Goal: Transaction & Acquisition: Purchase product/service

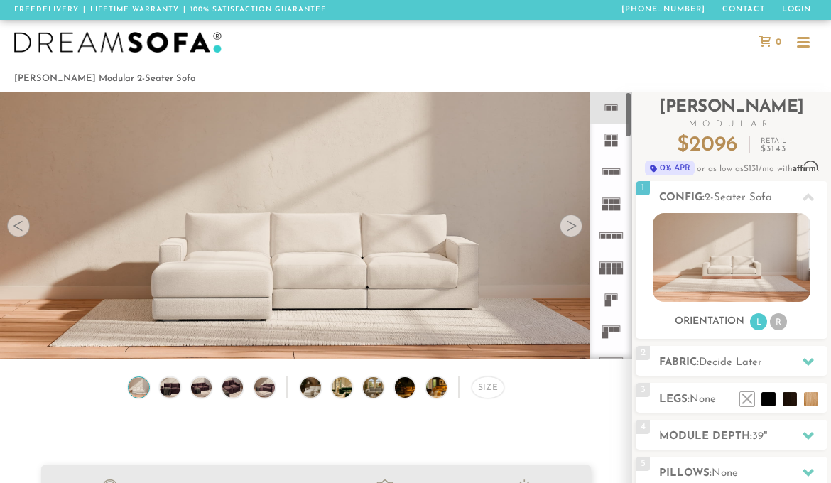
click at [576, 222] on div at bounding box center [570, 225] width 23 height 23
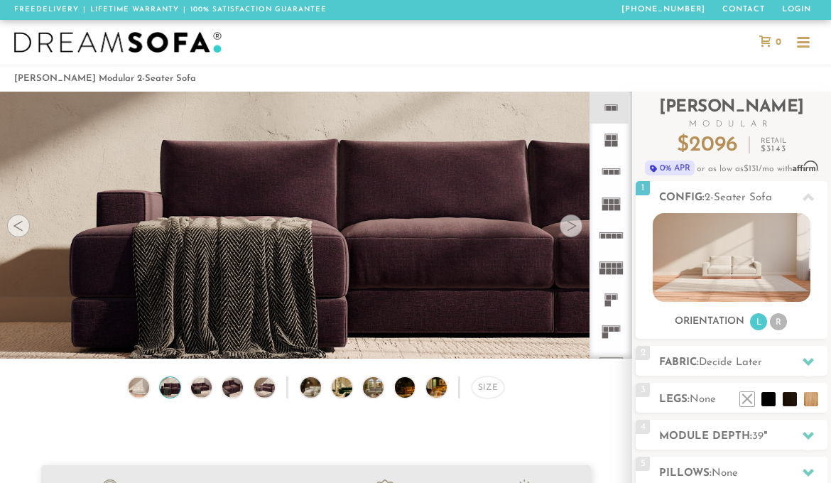
click at [576, 222] on div at bounding box center [570, 225] width 23 height 23
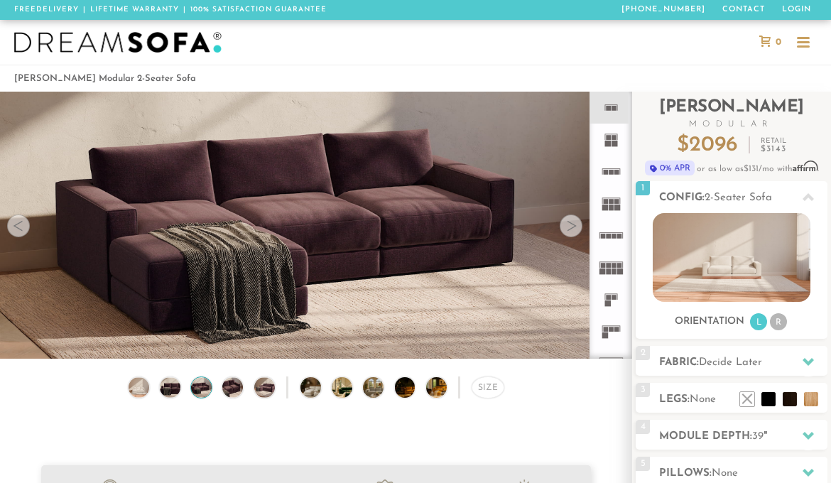
click at [577, 223] on div at bounding box center [570, 225] width 23 height 23
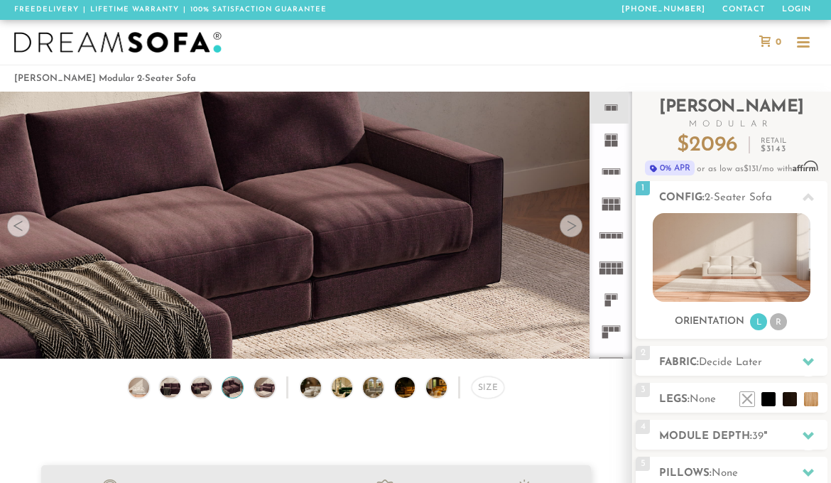
click at [577, 223] on div at bounding box center [570, 225] width 23 height 23
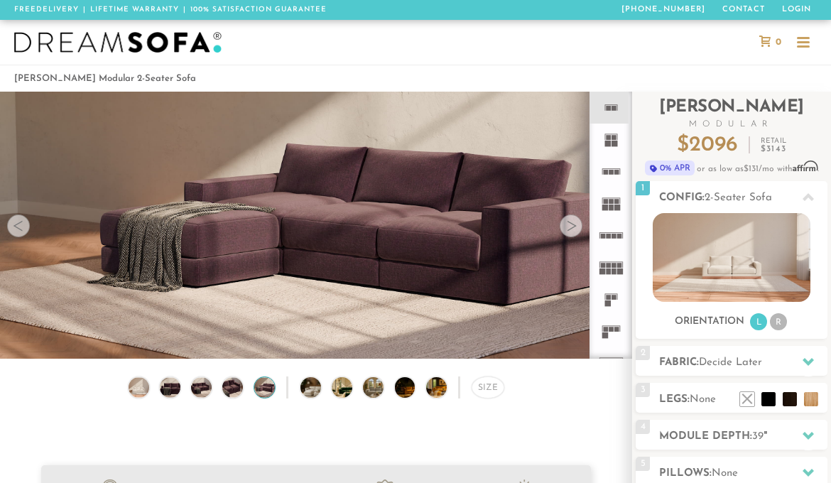
click at [577, 223] on div at bounding box center [570, 225] width 23 height 23
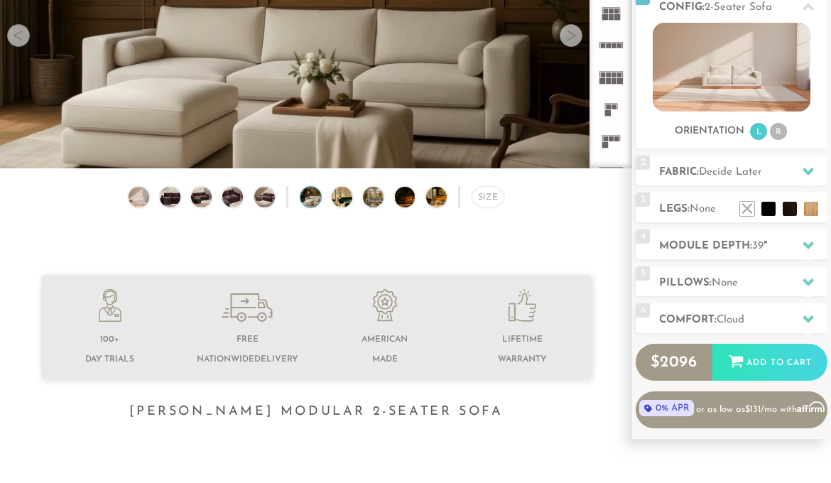
scroll to position [188, 0]
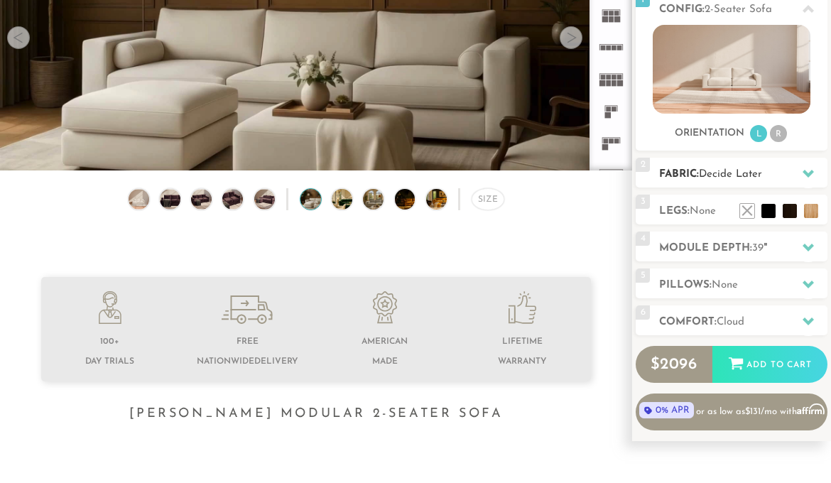
click at [742, 182] on h2 "Fabric: Decide Later" at bounding box center [743, 174] width 168 height 16
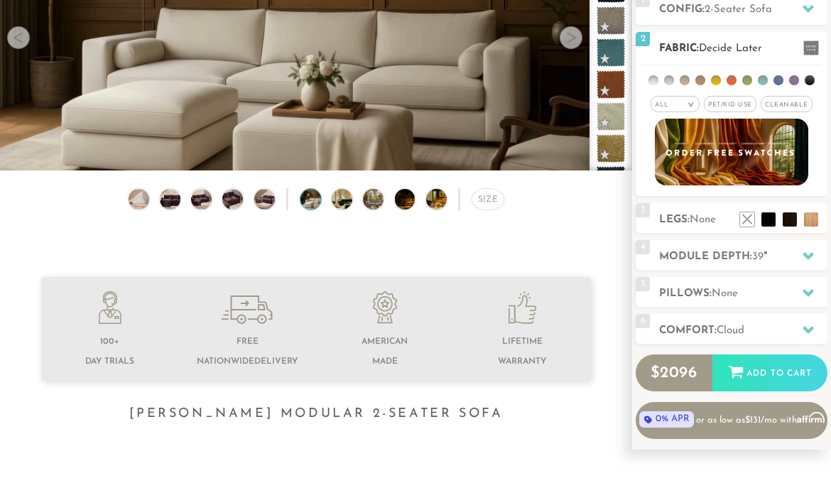
click at [652, 85] on ul at bounding box center [731, 78] width 179 height 26
click at [654, 81] on li at bounding box center [653, 80] width 10 height 10
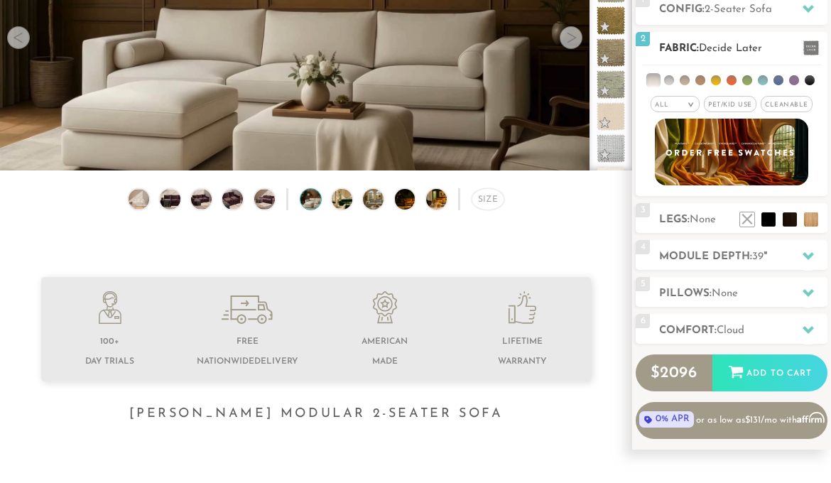
click at [668, 81] on li at bounding box center [669, 80] width 10 height 10
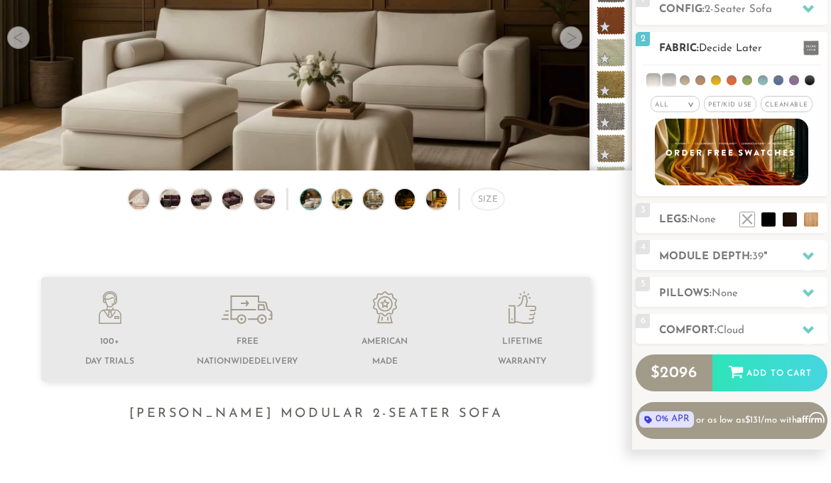
click at [679, 82] on ul at bounding box center [731, 78] width 179 height 26
click at [687, 82] on li at bounding box center [684, 80] width 10 height 10
click at [703, 82] on li at bounding box center [700, 80] width 10 height 10
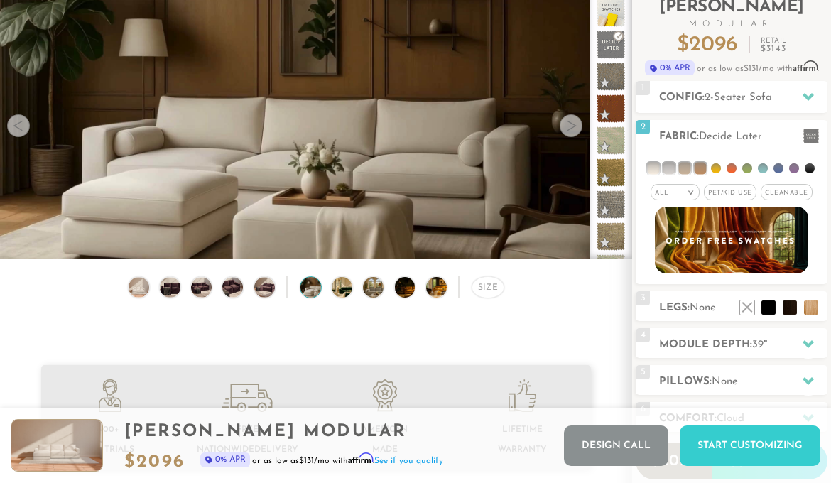
scroll to position [102, 0]
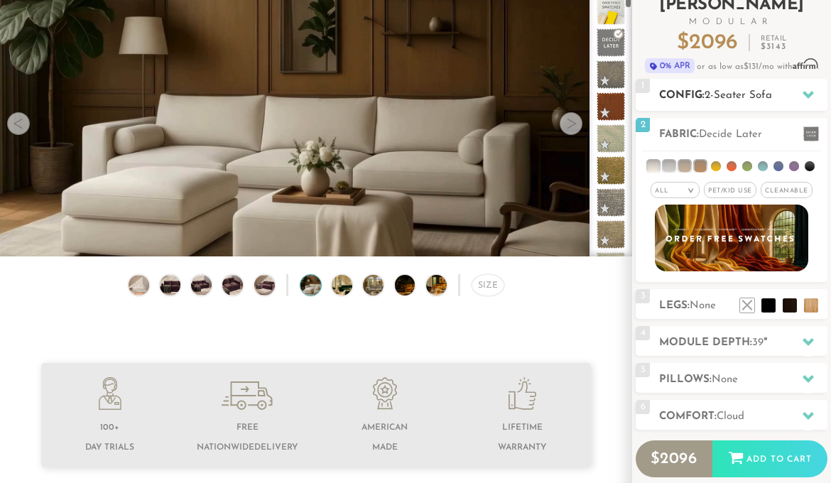
click at [789, 94] on h2 "Config: 2-Seater Sofa" at bounding box center [743, 95] width 168 height 16
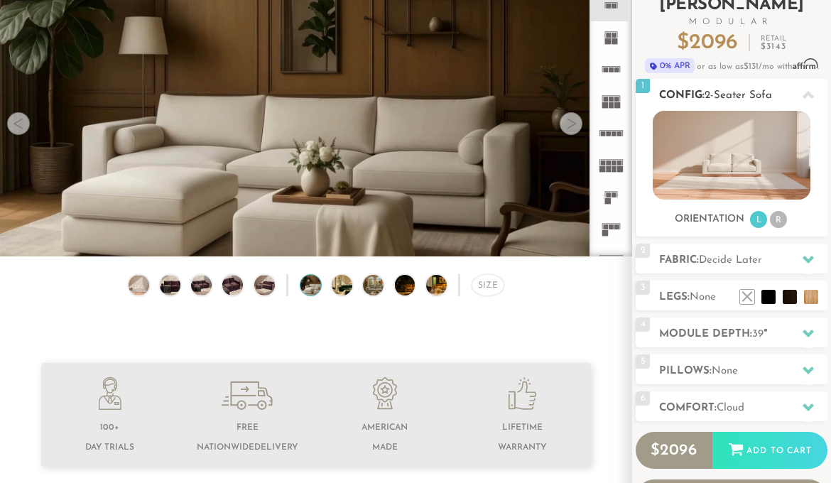
click at [789, 94] on h2 "Config: 2-Seater Sofa" at bounding box center [743, 95] width 168 height 16
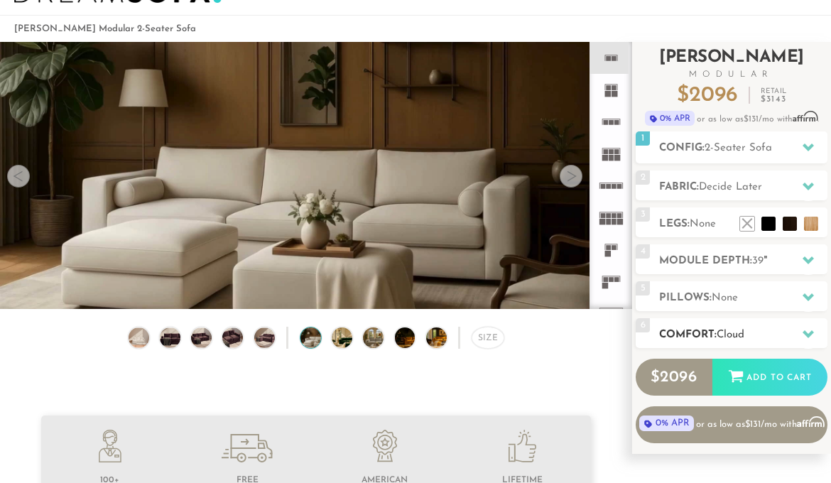
scroll to position [47, 0]
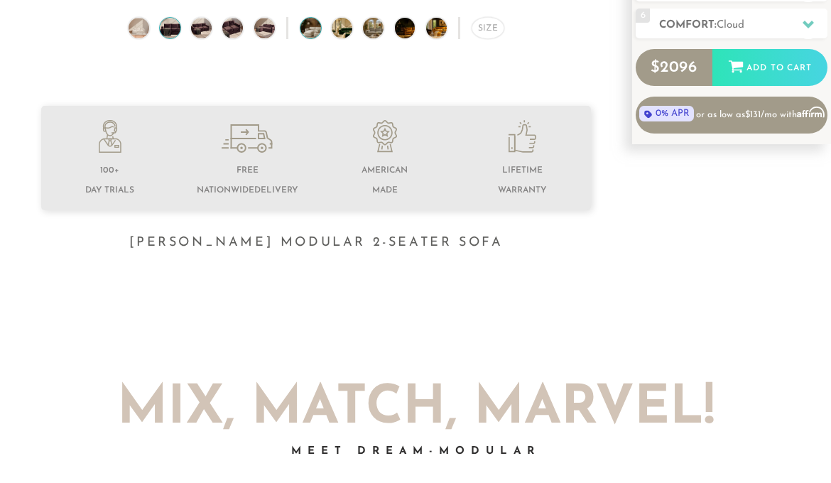
click at [165, 28] on img at bounding box center [170, 28] width 25 height 21
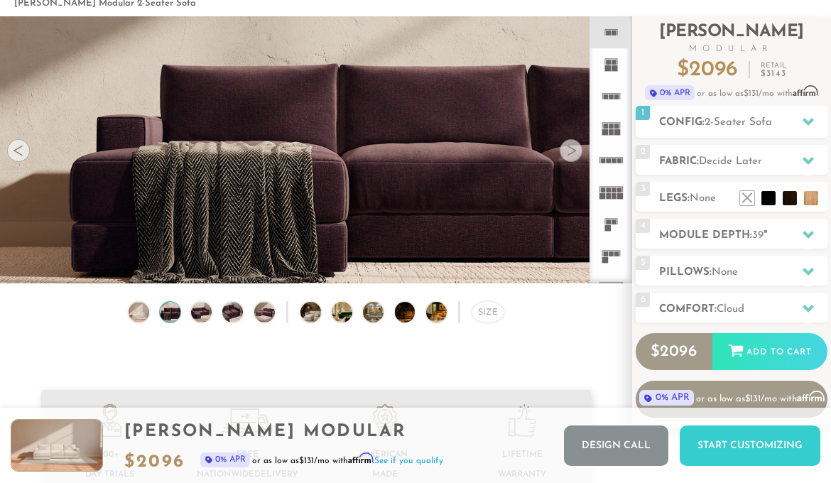
scroll to position [0, 0]
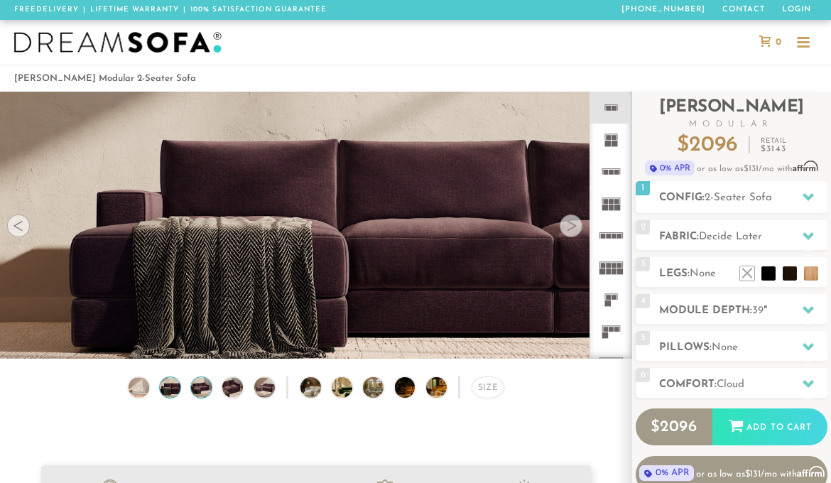
click at [204, 383] on img at bounding box center [201, 387] width 25 height 21
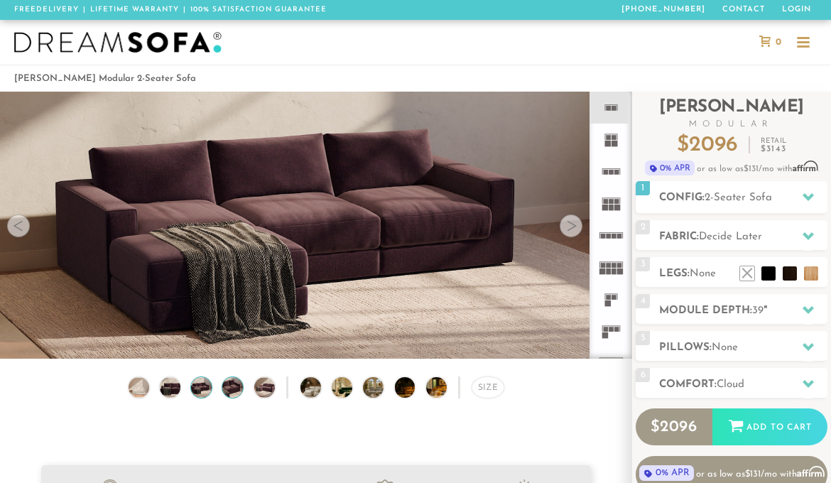
click at [230, 395] on img at bounding box center [233, 387] width 25 height 21
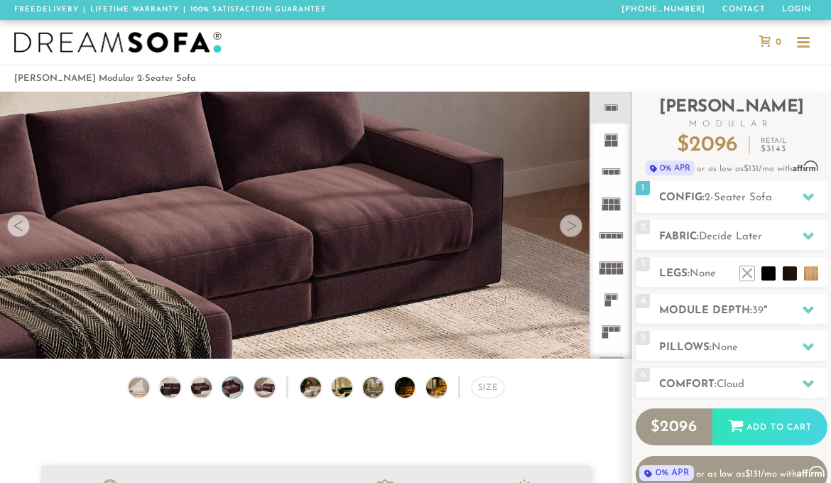
click at [263, 400] on div "Size" at bounding box center [316, 390] width 632 height 29
click at [263, 391] on img at bounding box center [264, 387] width 25 height 21
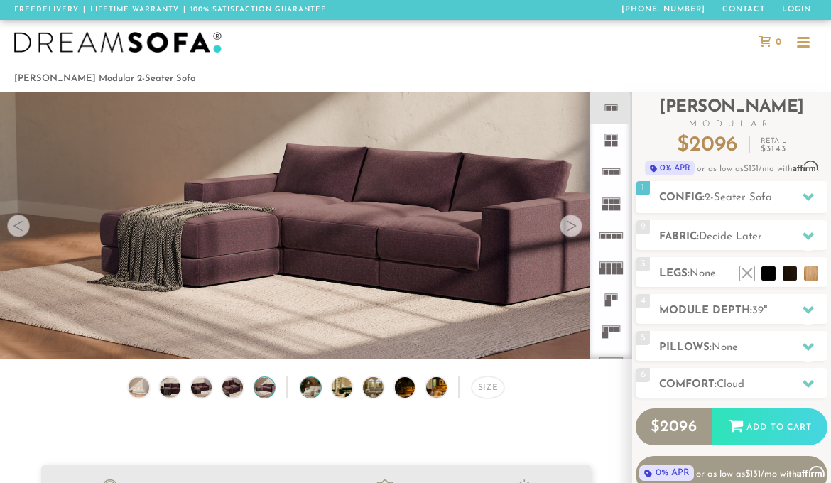
click at [310, 387] on img at bounding box center [318, 387] width 36 height 21
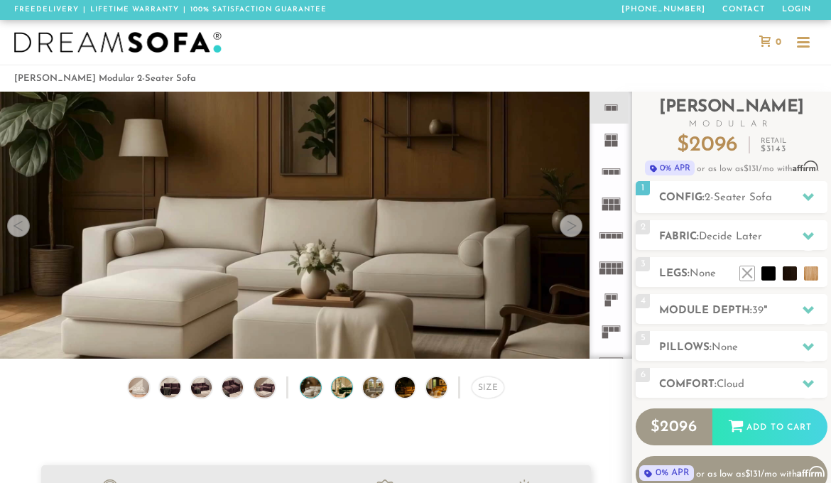
click at [349, 393] on img at bounding box center [349, 387] width 36 height 21
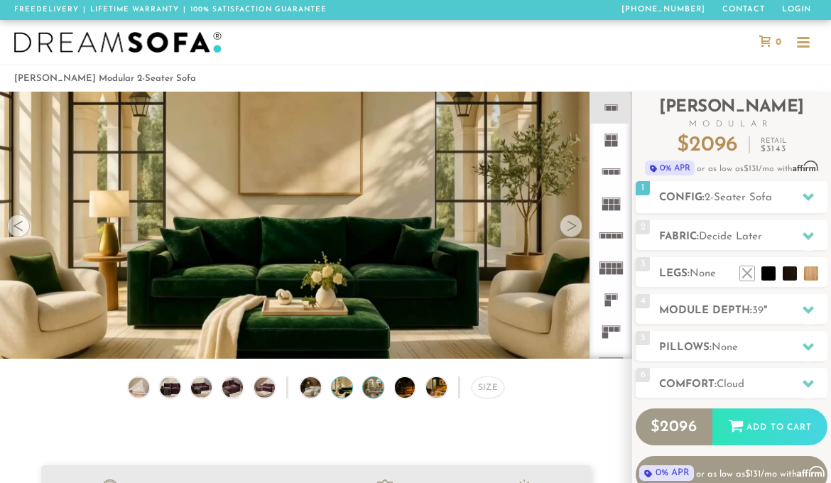
click at [376, 393] on img at bounding box center [381, 387] width 36 height 21
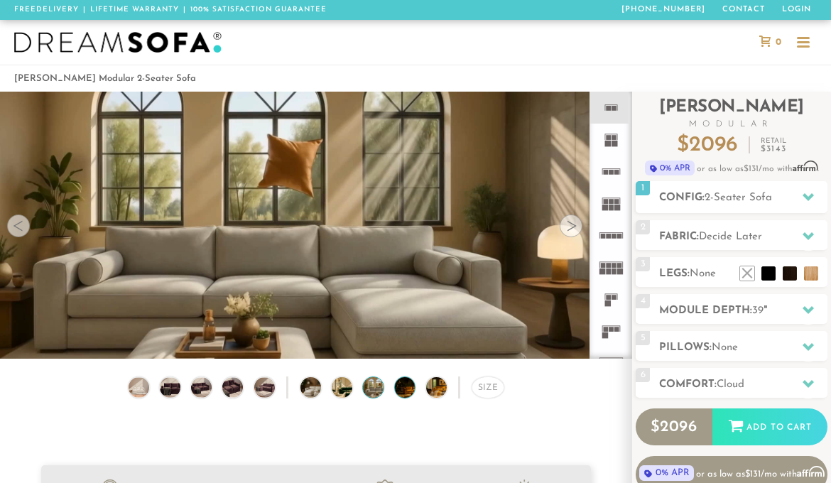
click at [407, 388] on img at bounding box center [413, 387] width 36 height 21
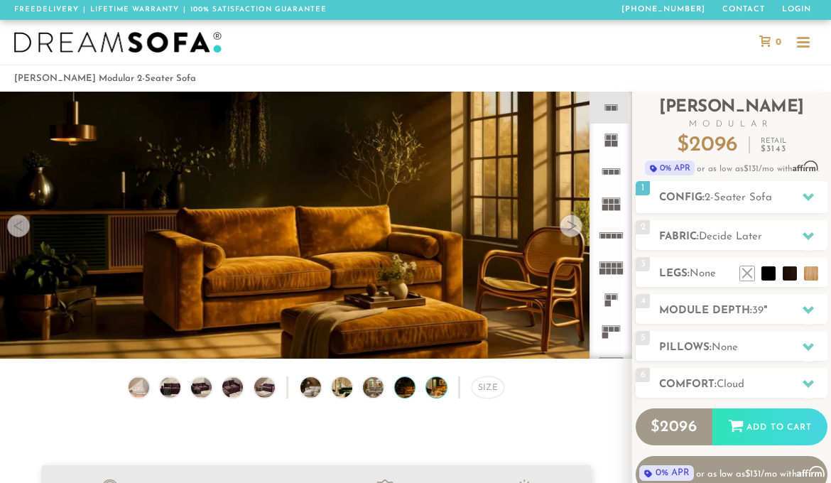
click at [443, 392] on img at bounding box center [444, 387] width 36 height 21
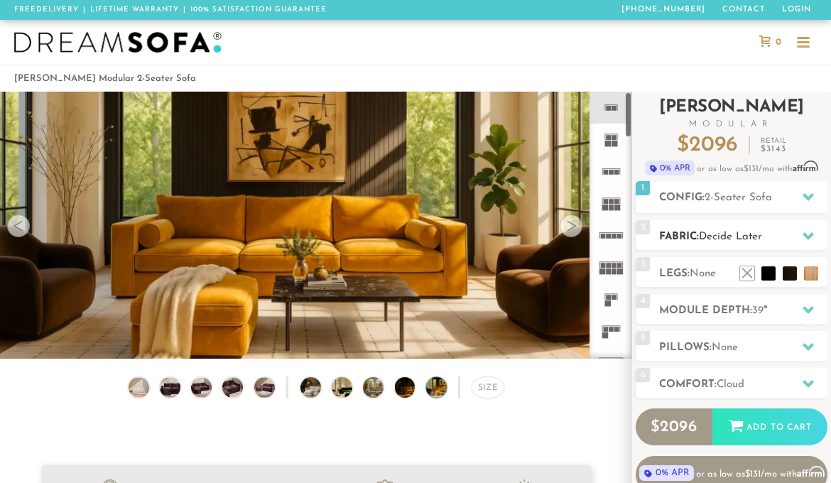
click at [715, 244] on h2 "Fabric: Decide Later" at bounding box center [743, 237] width 168 height 16
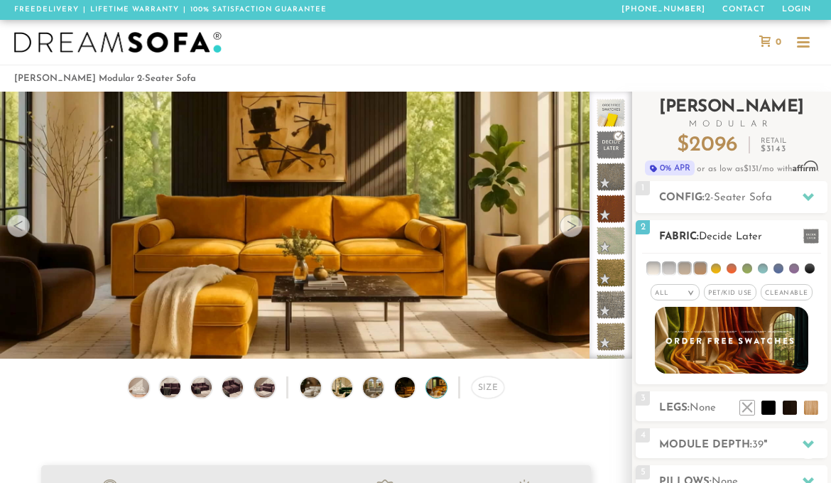
click at [703, 293] on div "All > All Tier Family Popular Durable Luxury Pet/Kid Use x Cleanable x Popular …" at bounding box center [731, 293] width 192 height 20
click at [694, 293] on em ">" at bounding box center [690, 293] width 11 height 7
click at [692, 351] on li "Family" at bounding box center [674, 350] width 49 height 20
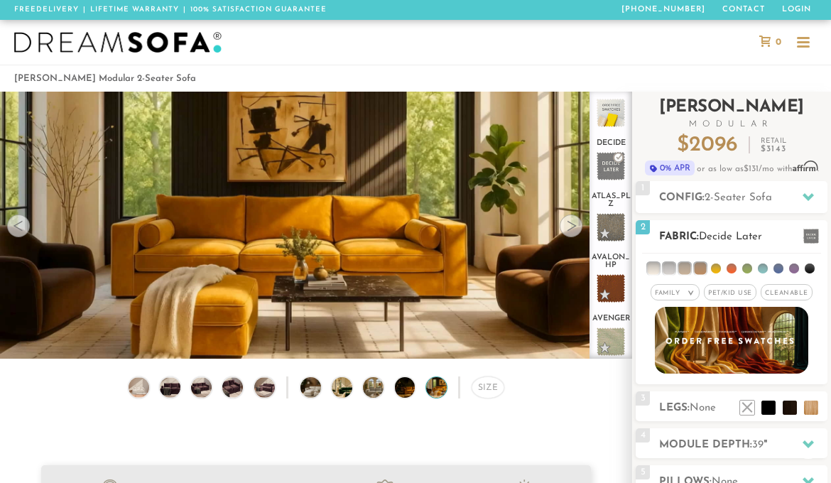
click at [740, 294] on span "Pet/Kid Use x" at bounding box center [729, 292] width 53 height 16
click at [789, 292] on span "Cleanable x" at bounding box center [791, 292] width 52 height 16
click at [673, 297] on div "Family >" at bounding box center [665, 292] width 49 height 16
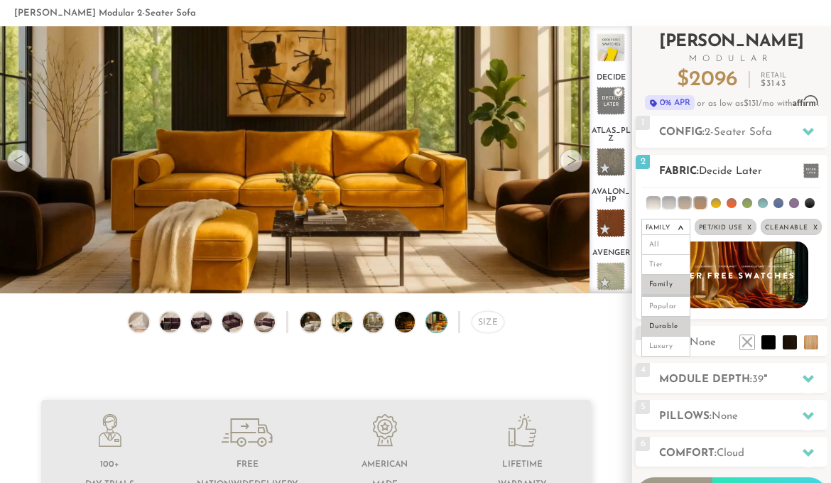
scroll to position [66, 0]
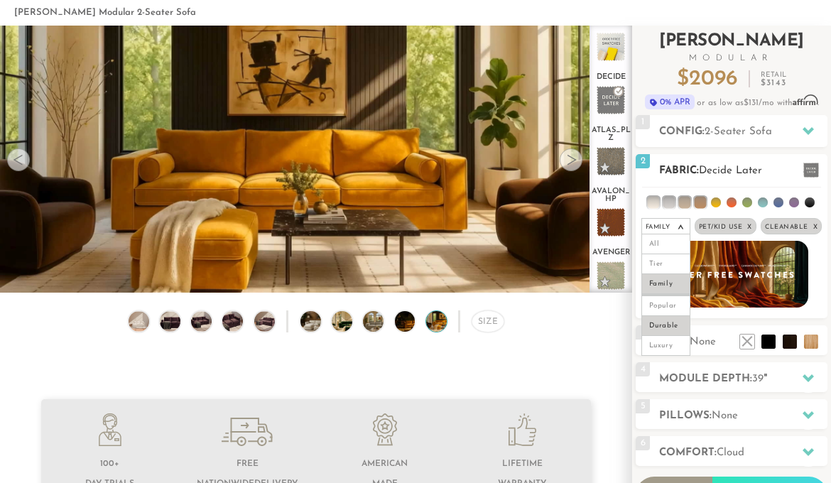
click at [659, 330] on li "Durable" at bounding box center [665, 326] width 49 height 20
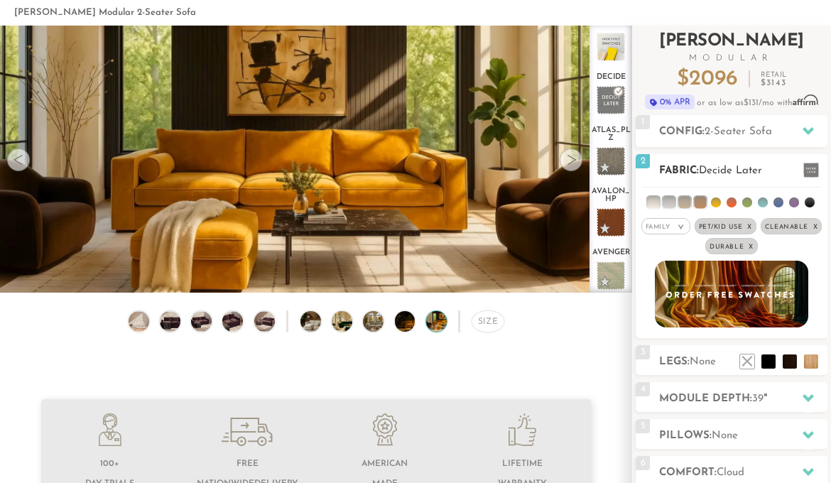
click at [812, 169] on span at bounding box center [811, 170] width 16 height 15
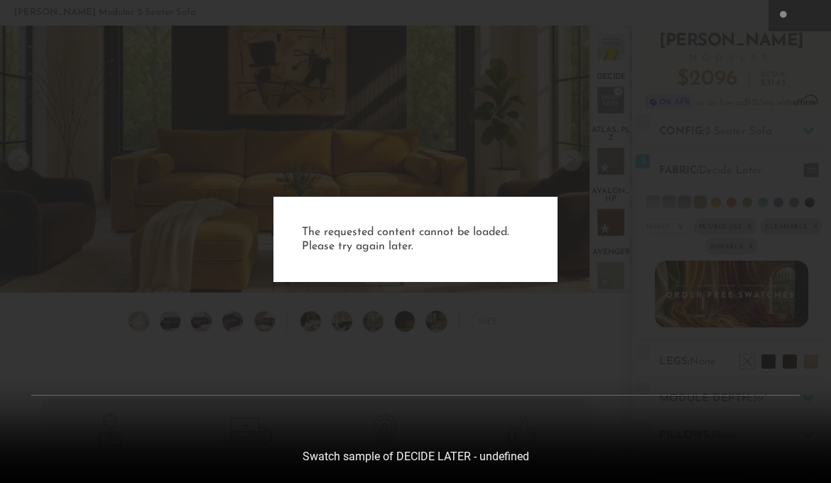
click at [657, 81] on div "The requested content cannot be loaded. Please try again later." at bounding box center [415, 241] width 831 height 483
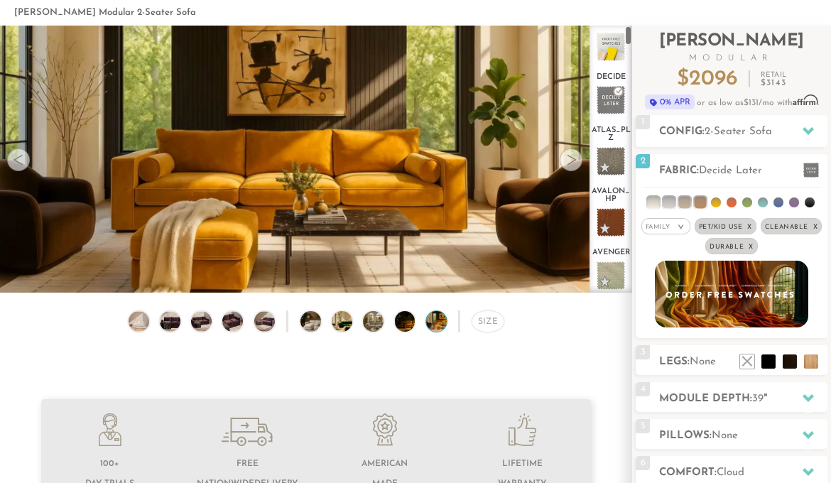
scroll to position [0, 0]
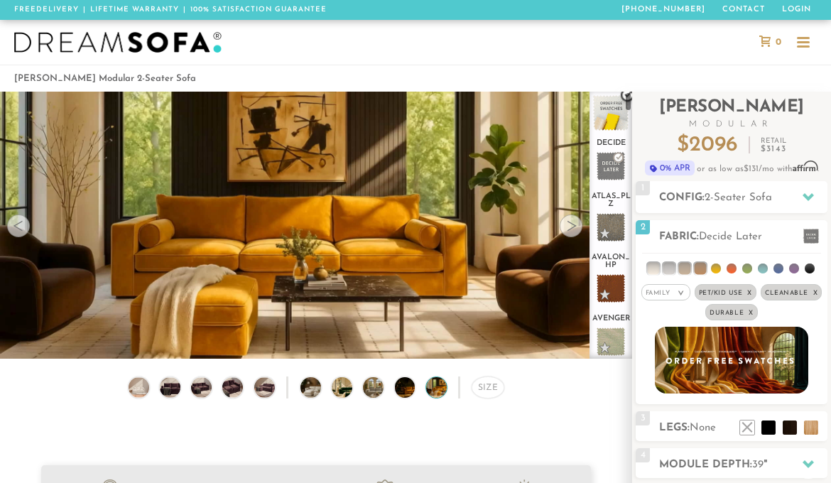
click at [602, 112] on span at bounding box center [610, 112] width 35 height 35
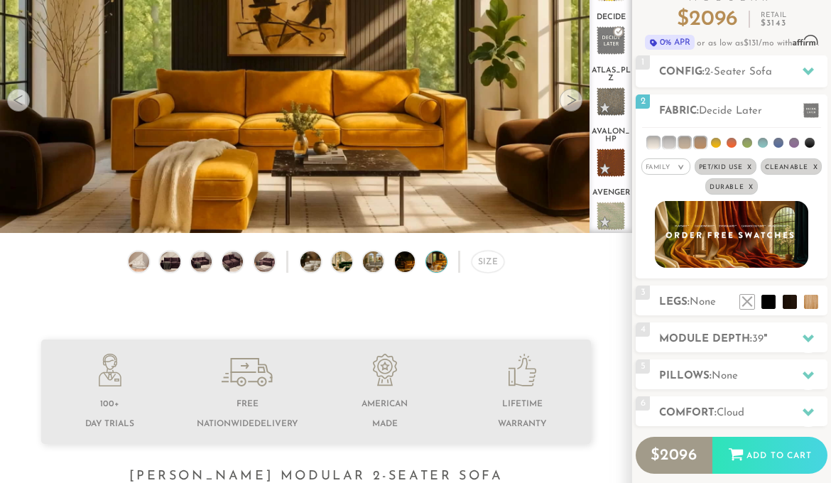
scroll to position [133, 0]
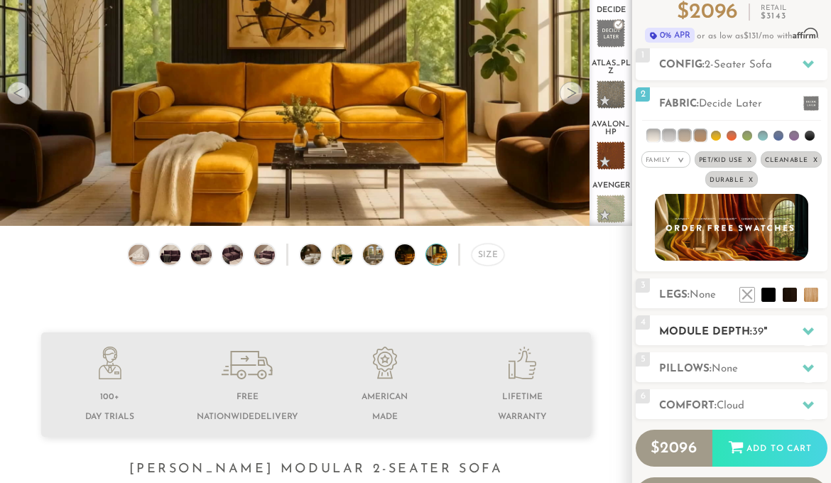
click at [672, 339] on h2 "Module Depth: 39 "" at bounding box center [743, 332] width 168 height 16
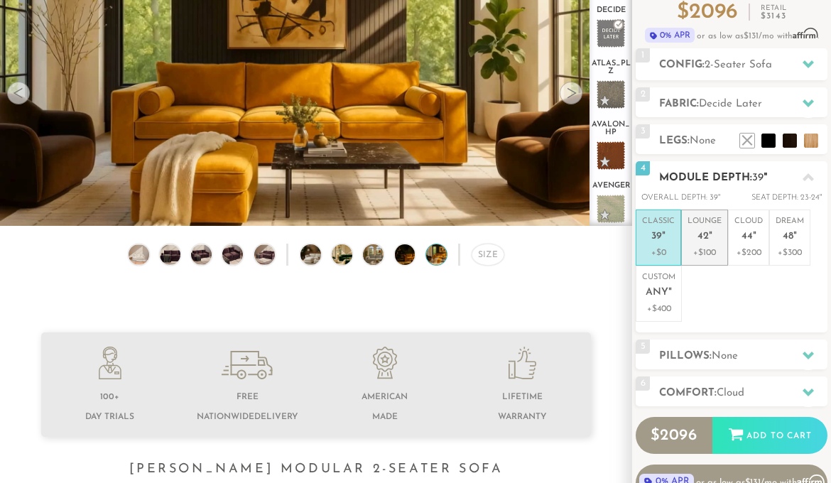
click at [713, 258] on p "+$100" at bounding box center [704, 252] width 34 height 13
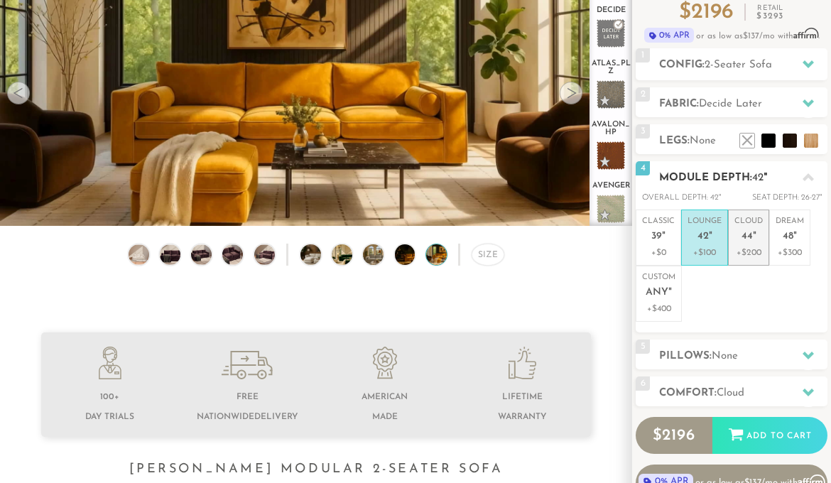
click at [750, 261] on li "Cloud 44 " +$200" at bounding box center [748, 237] width 41 height 56
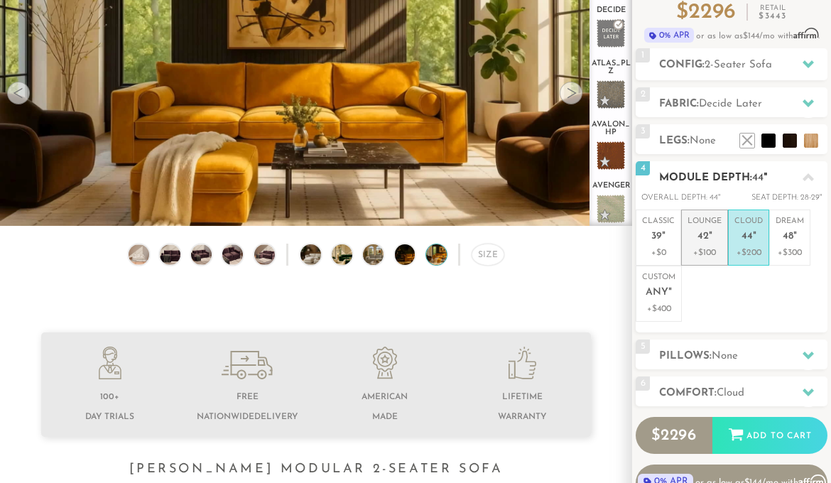
click at [705, 251] on p "+$100" at bounding box center [704, 252] width 34 height 13
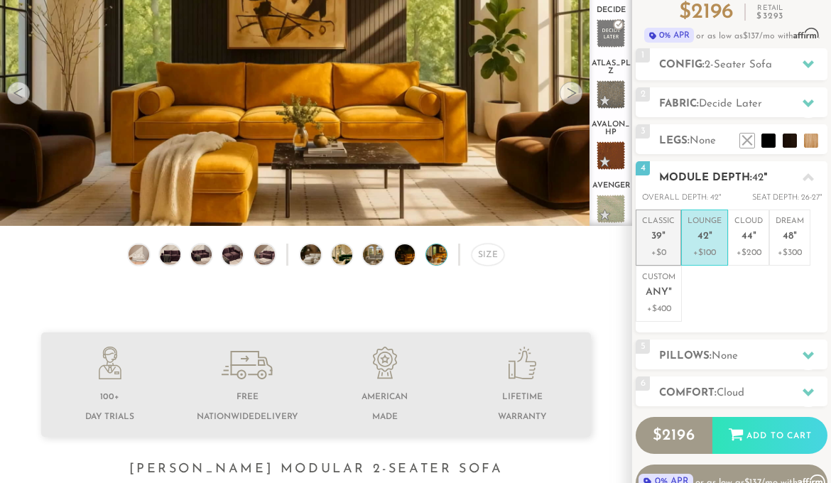
click at [662, 245] on p "Classic 39 "" at bounding box center [658, 231] width 33 height 31
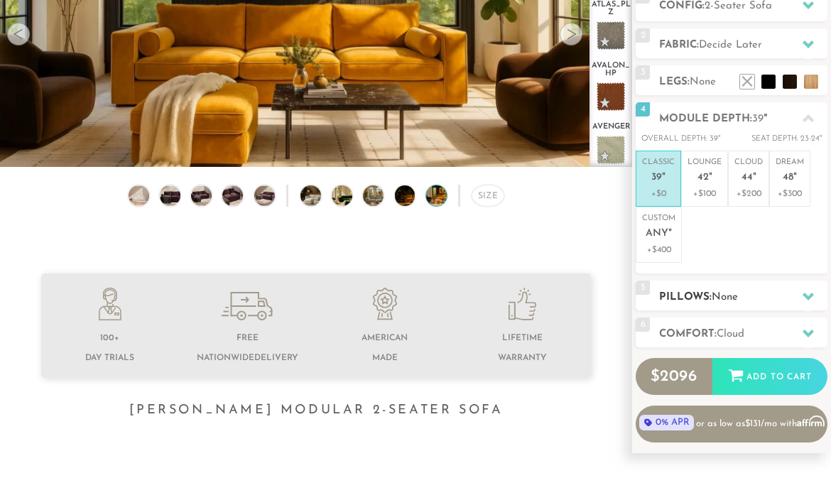
scroll to position [196, 0]
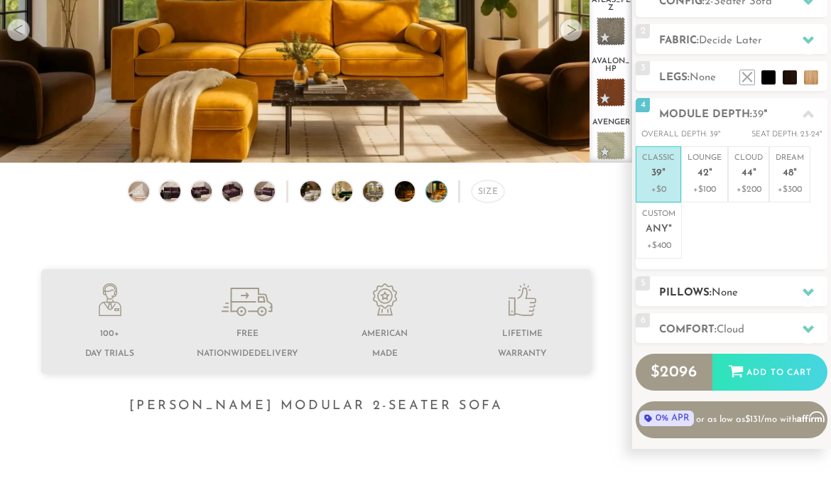
click at [780, 287] on h2 "Pillows: None" at bounding box center [743, 293] width 168 height 16
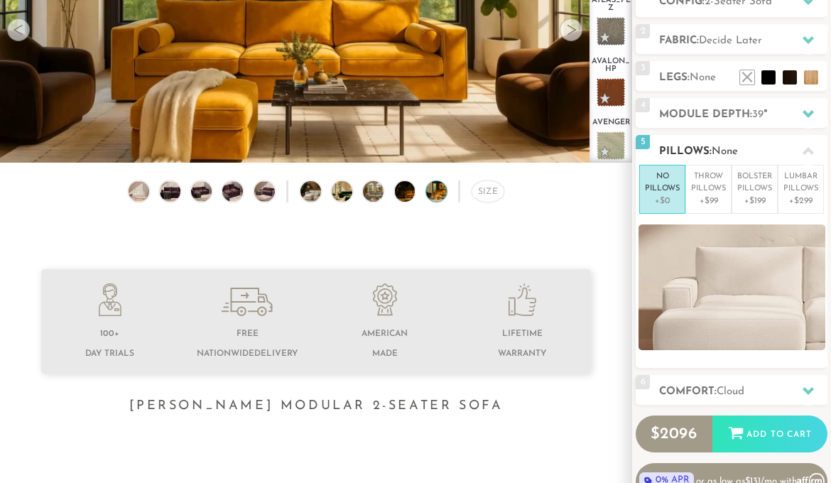
click at [703, 221] on div "No Pillows +$0 Throw Pillows +$99 Bolster Pillows +$199 [MEDICAL_DATA] Pillows …" at bounding box center [731, 257] width 192 height 185
click at [704, 212] on li "Throw Pillows +$99" at bounding box center [708, 189] width 46 height 49
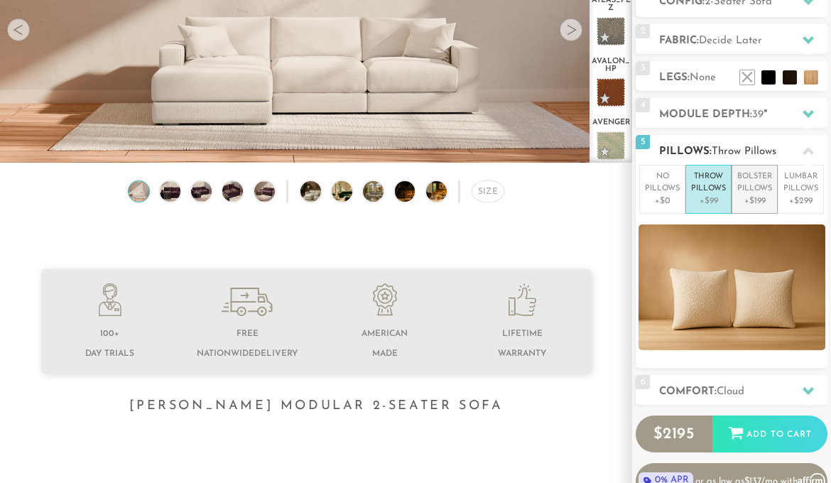
click at [759, 210] on li "Bolster Pillows +$199" at bounding box center [754, 189] width 46 height 49
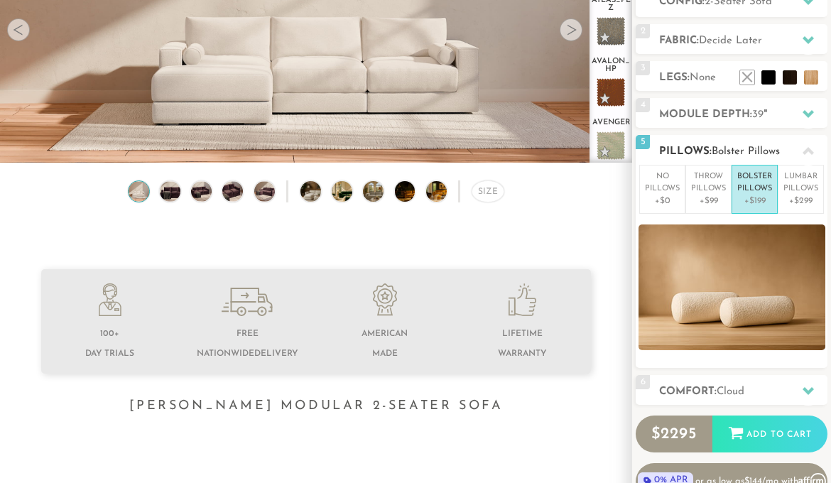
click at [640, 215] on div "No Pillows +$0 Throw Pillows +$99 Bolster Pillows +$199 [MEDICAL_DATA] Pillows …" at bounding box center [731, 257] width 192 height 185
click at [651, 214] on div "No Pillows +$0 Throw Pillows +$99 Bolster Pillows +$199 [MEDICAL_DATA] Pillows …" at bounding box center [731, 257] width 192 height 185
click at [653, 208] on li "No Pillows +$0" at bounding box center [662, 189] width 46 height 49
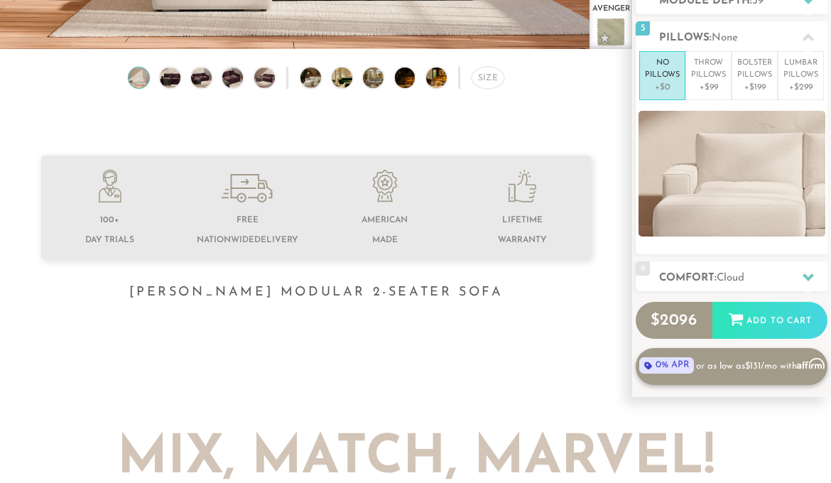
scroll to position [324, 0]
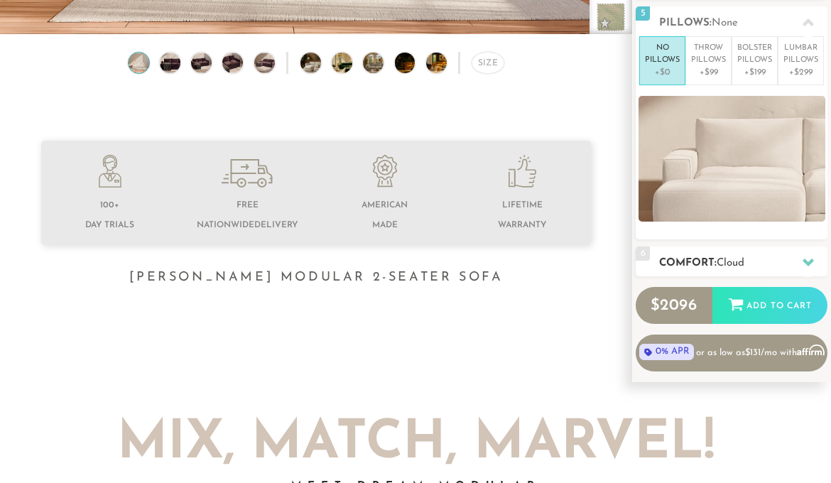
click at [763, 251] on div "6 Comfort: the Cloud soft" at bounding box center [731, 261] width 192 height 30
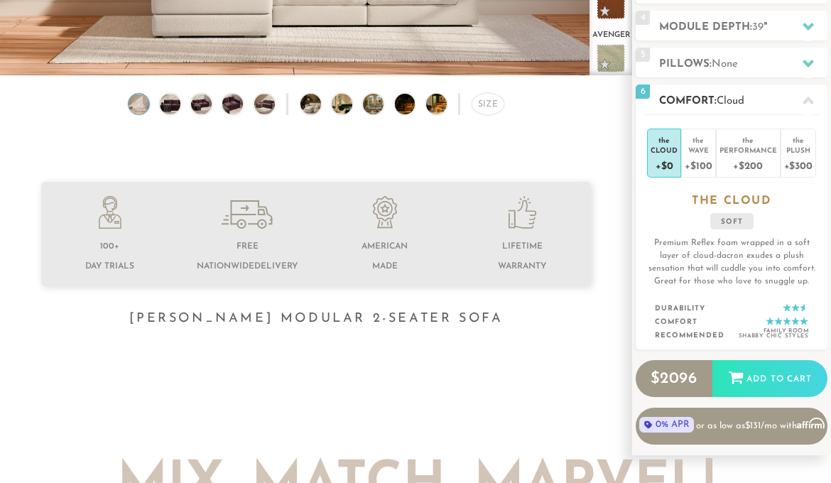
scroll to position [283, 0]
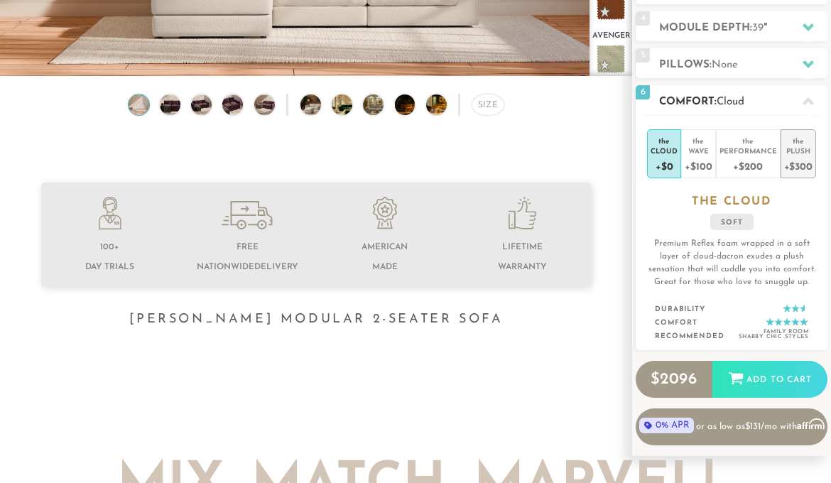
click at [801, 164] on div "+$300" at bounding box center [798, 165] width 28 height 21
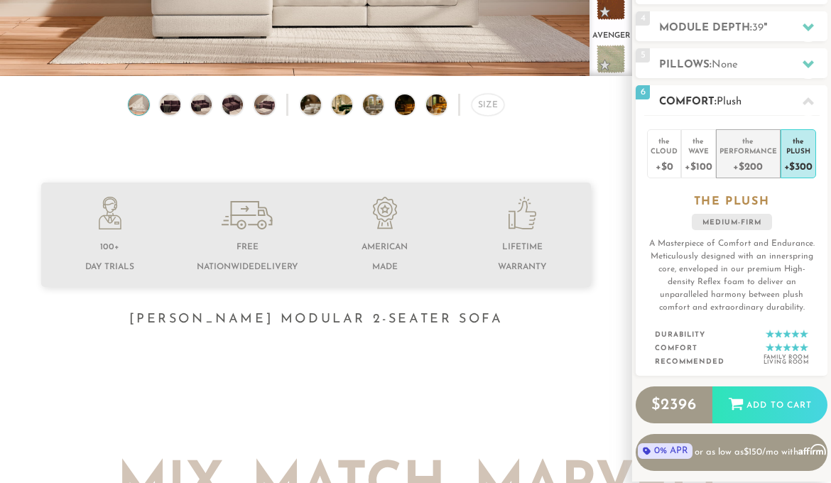
click at [769, 152] on div "Performance" at bounding box center [747, 151] width 57 height 10
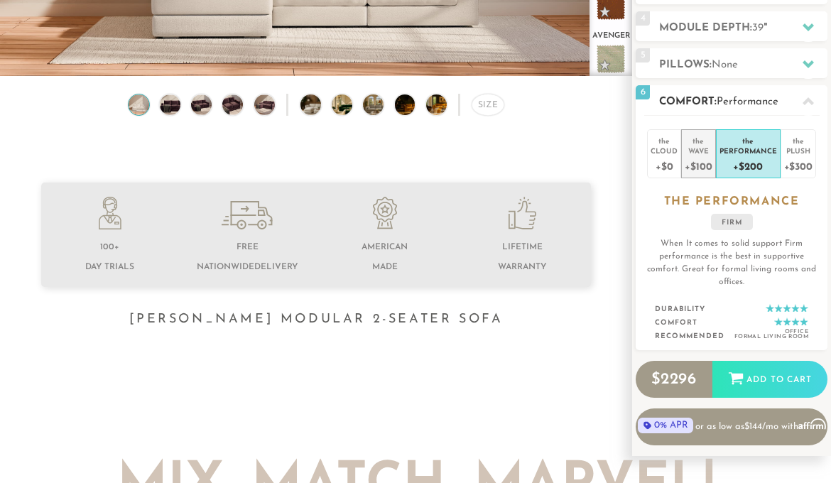
click at [706, 145] on div "the" at bounding box center [697, 138] width 27 height 14
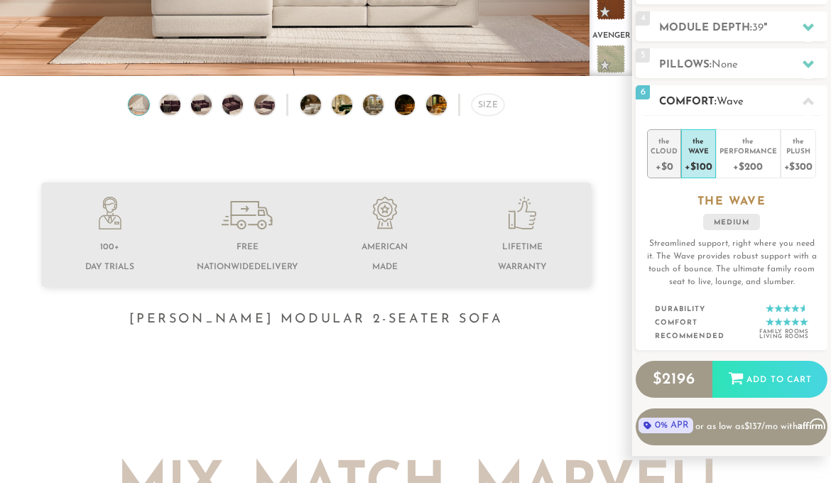
click at [656, 155] on div "Cloud" at bounding box center [663, 151] width 27 height 10
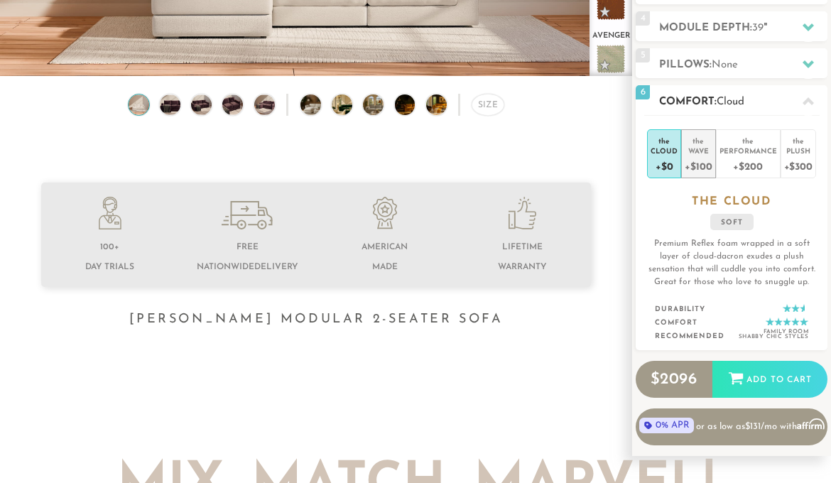
click at [707, 160] on div "+$100" at bounding box center [697, 165] width 27 height 21
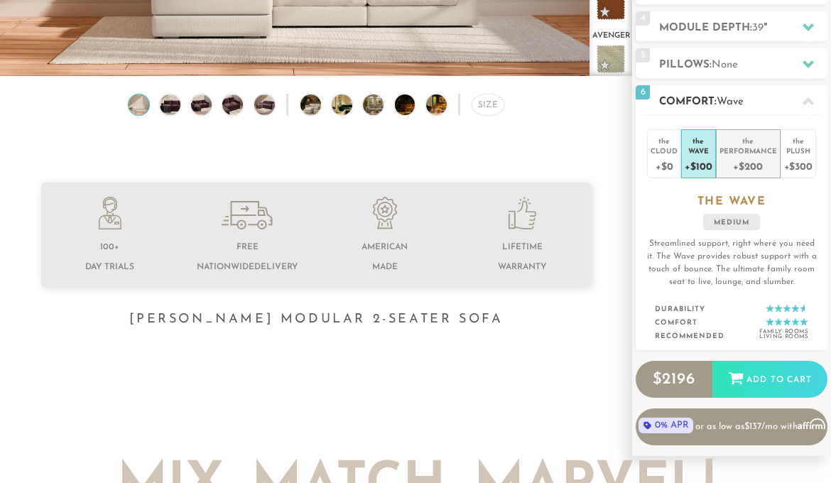
click at [721, 161] on div "+$200" at bounding box center [747, 165] width 57 height 21
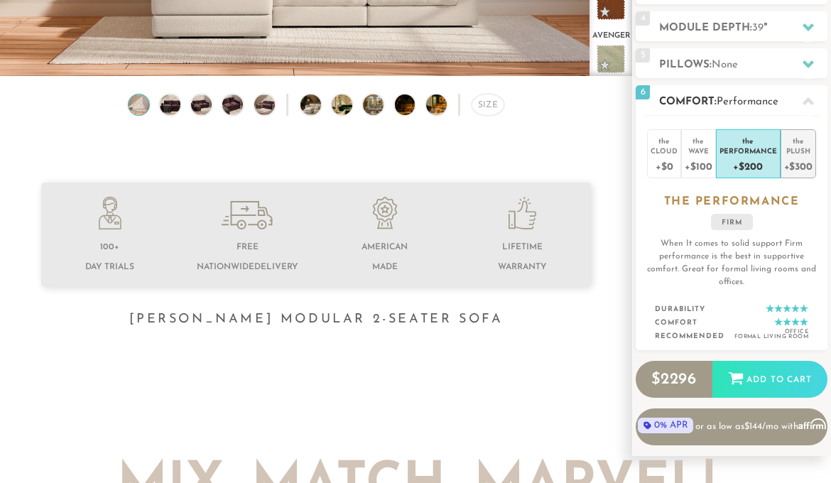
click at [805, 163] on div "+$300" at bounding box center [798, 165] width 28 height 21
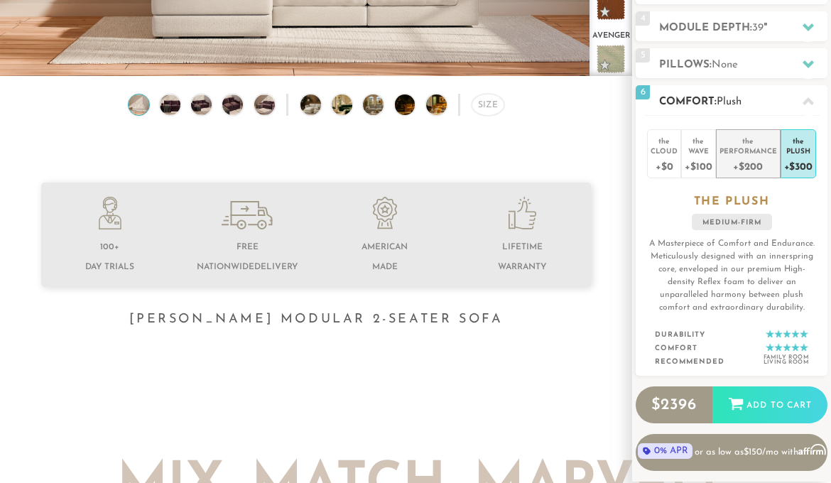
click at [737, 153] on div "Performance" at bounding box center [747, 151] width 57 height 10
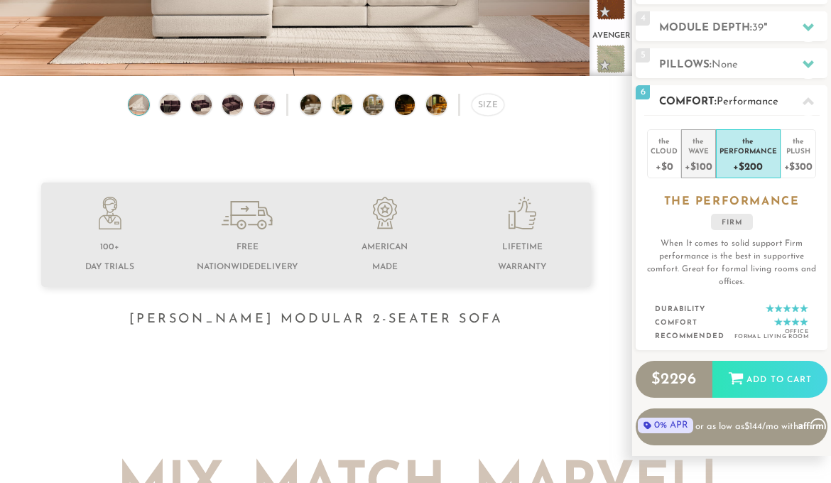
click at [712, 153] on li "the Wave +$100" at bounding box center [698, 153] width 34 height 49
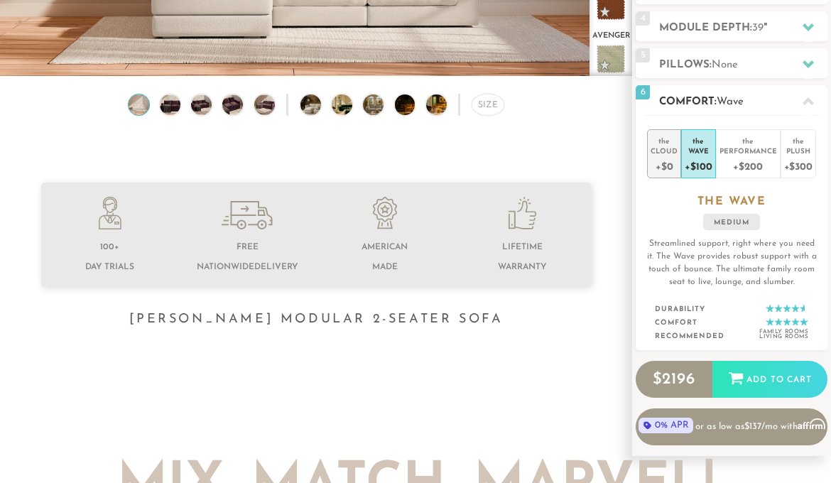
click at [662, 154] on div "Cloud" at bounding box center [663, 151] width 27 height 10
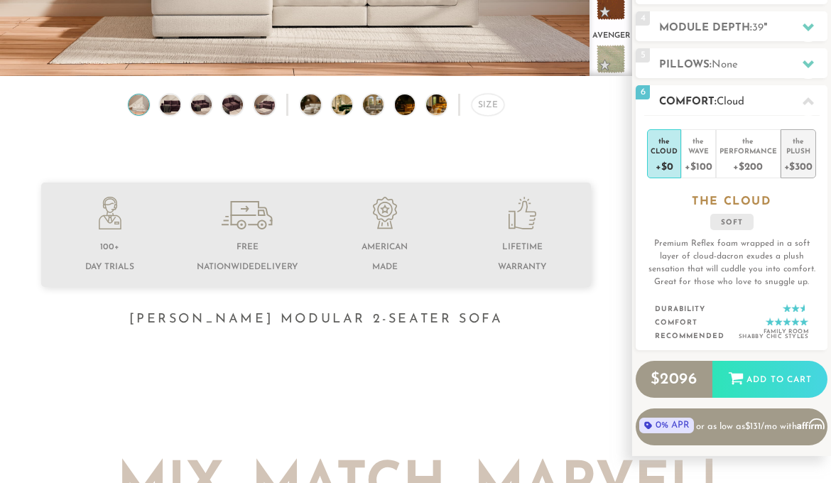
click at [791, 158] on div "+$300" at bounding box center [798, 165] width 28 height 21
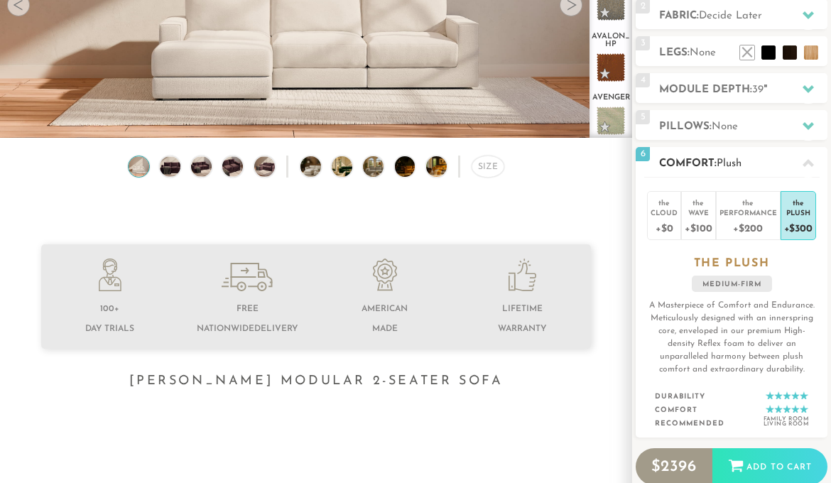
scroll to position [0, 0]
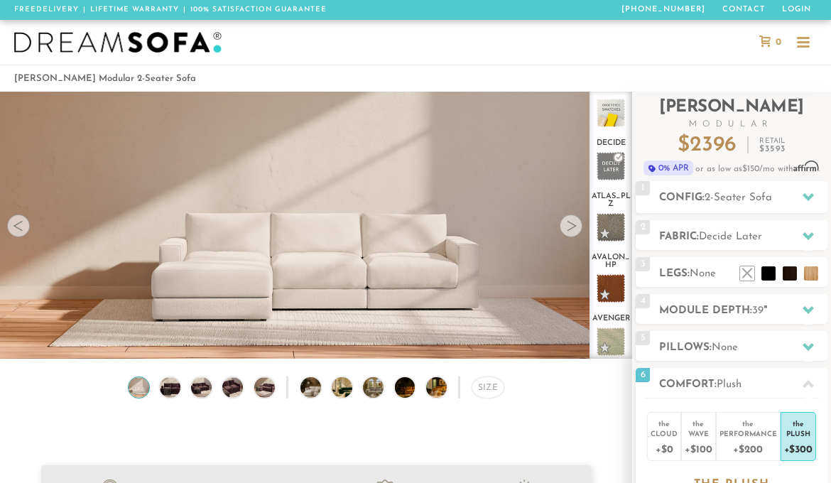
click at [570, 226] on div at bounding box center [570, 225] width 23 height 23
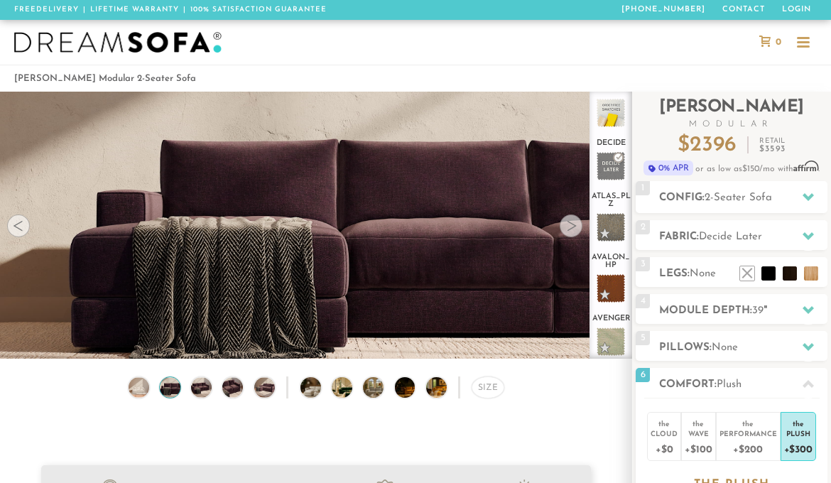
click at [570, 227] on div at bounding box center [570, 225] width 23 height 23
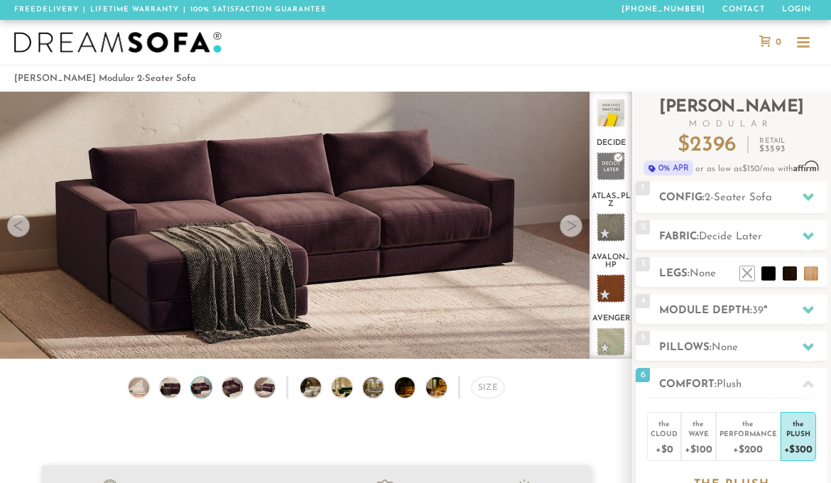
click at [570, 227] on div at bounding box center [570, 225] width 23 height 23
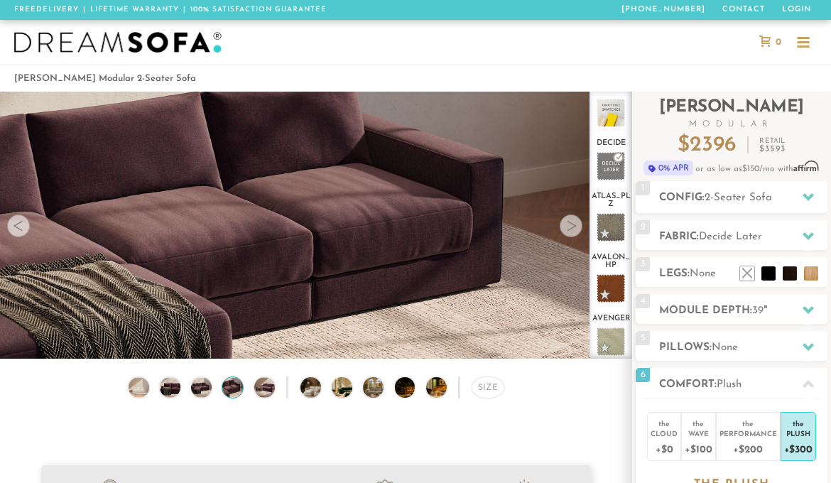
click at [570, 228] on div at bounding box center [570, 225] width 23 height 23
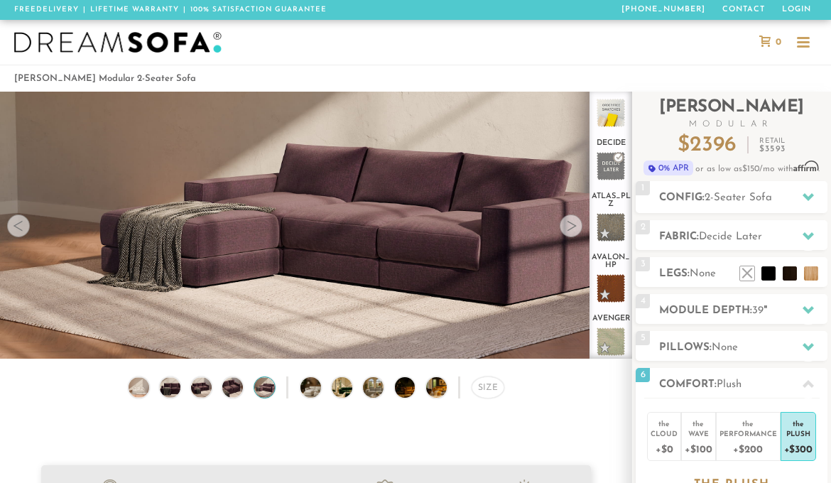
click at [570, 228] on div at bounding box center [570, 225] width 23 height 23
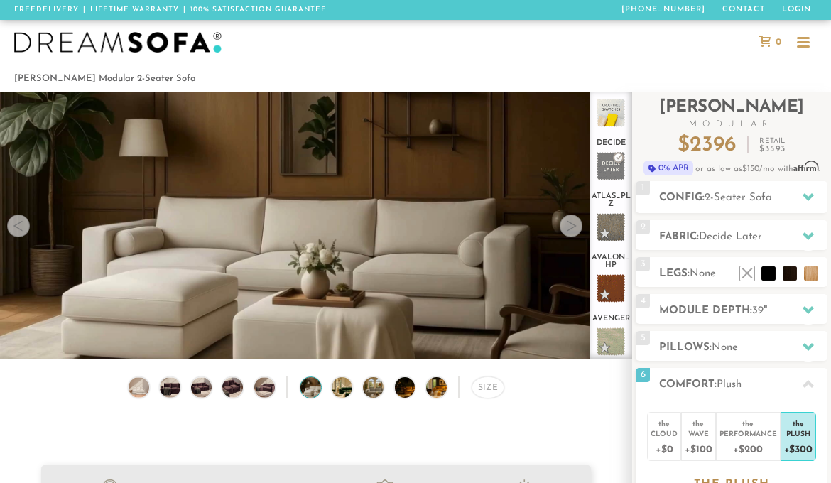
click at [570, 229] on div at bounding box center [570, 225] width 23 height 23
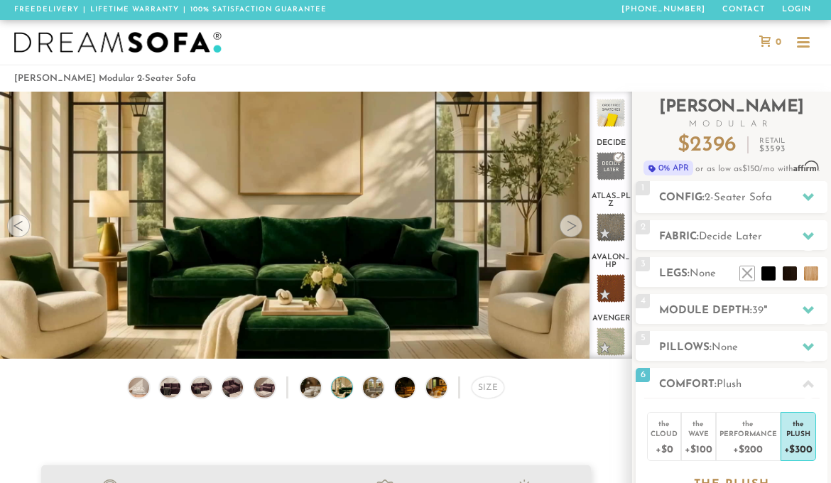
click at [570, 229] on div at bounding box center [570, 225] width 23 height 23
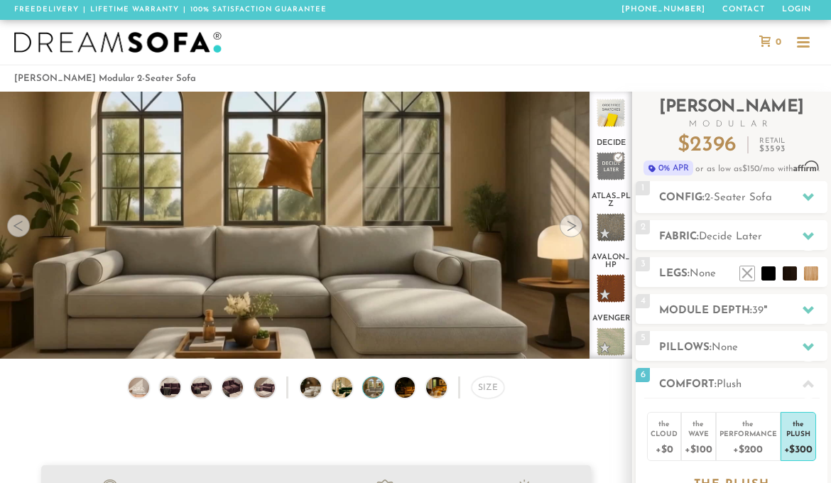
click at [570, 229] on div at bounding box center [570, 225] width 23 height 23
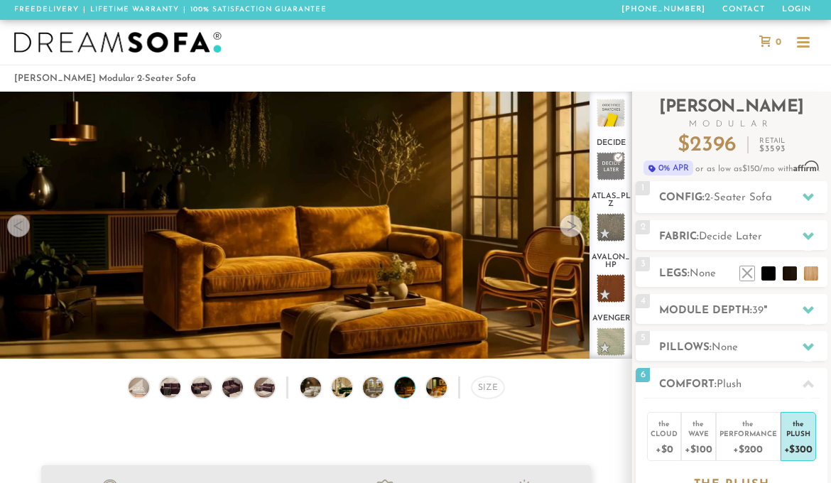
click at [570, 229] on div at bounding box center [570, 225] width 23 height 23
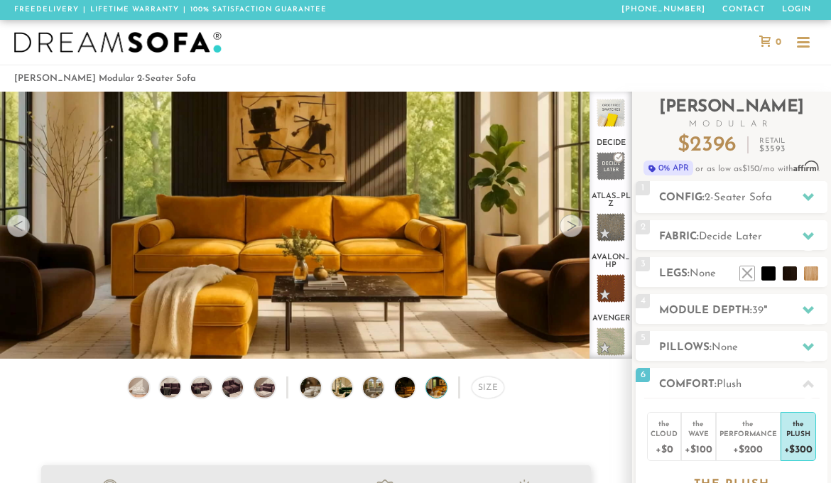
click at [570, 229] on div at bounding box center [570, 225] width 23 height 23
